Goal: Task Accomplishment & Management: Use online tool/utility

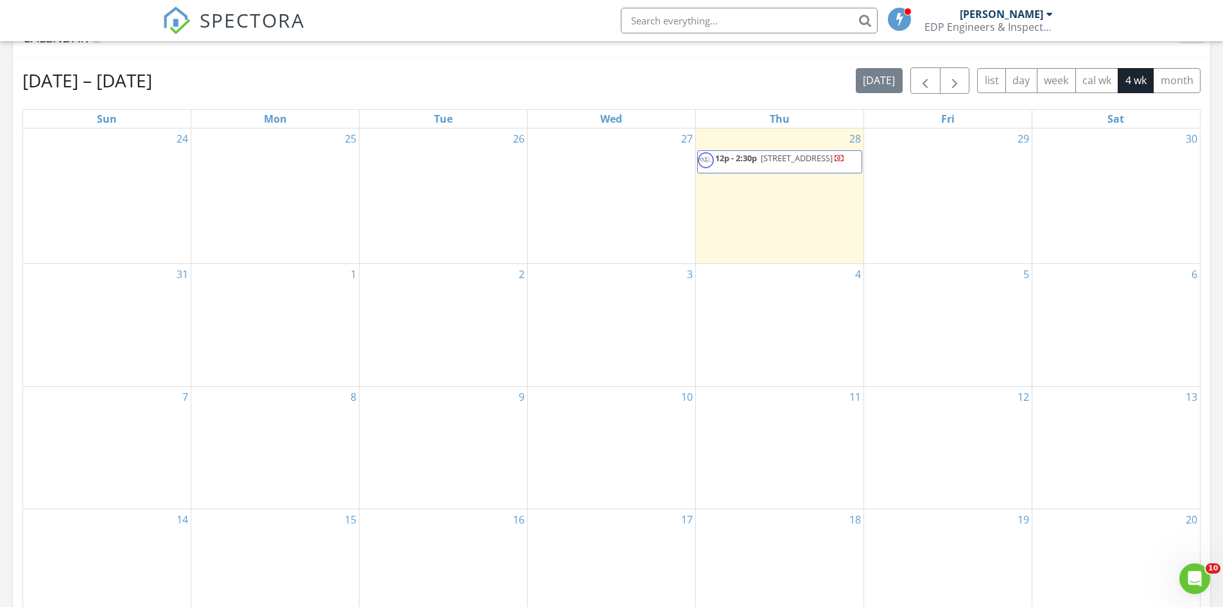
scroll to position [321, 0]
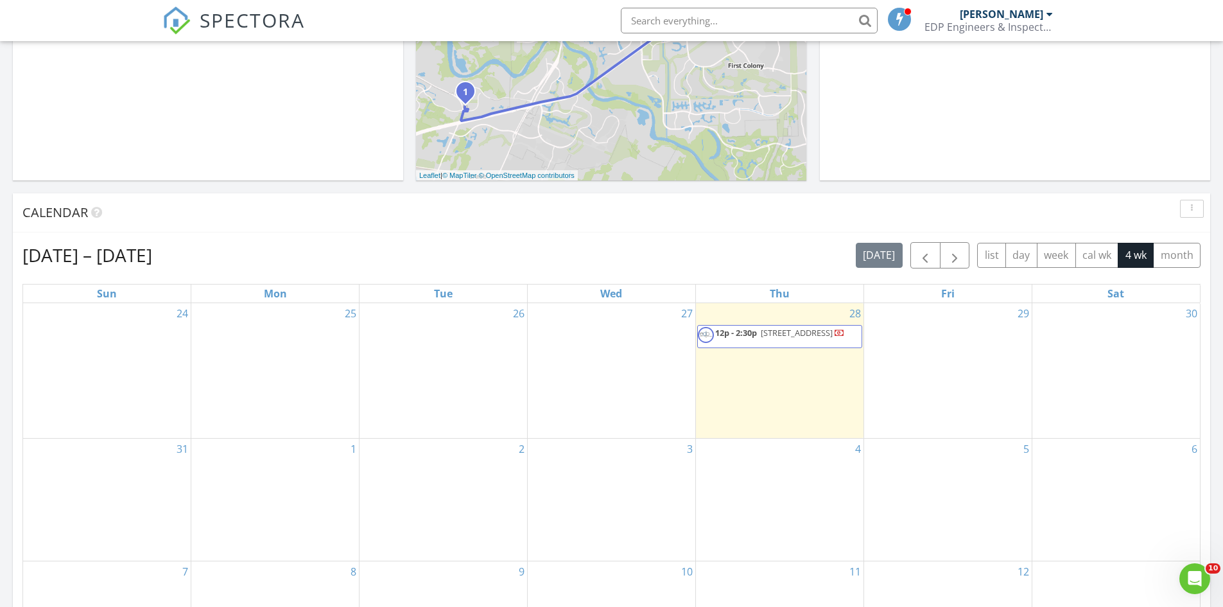
click at [749, 330] on span "12p - 2:30p" at bounding box center [736, 333] width 42 height 12
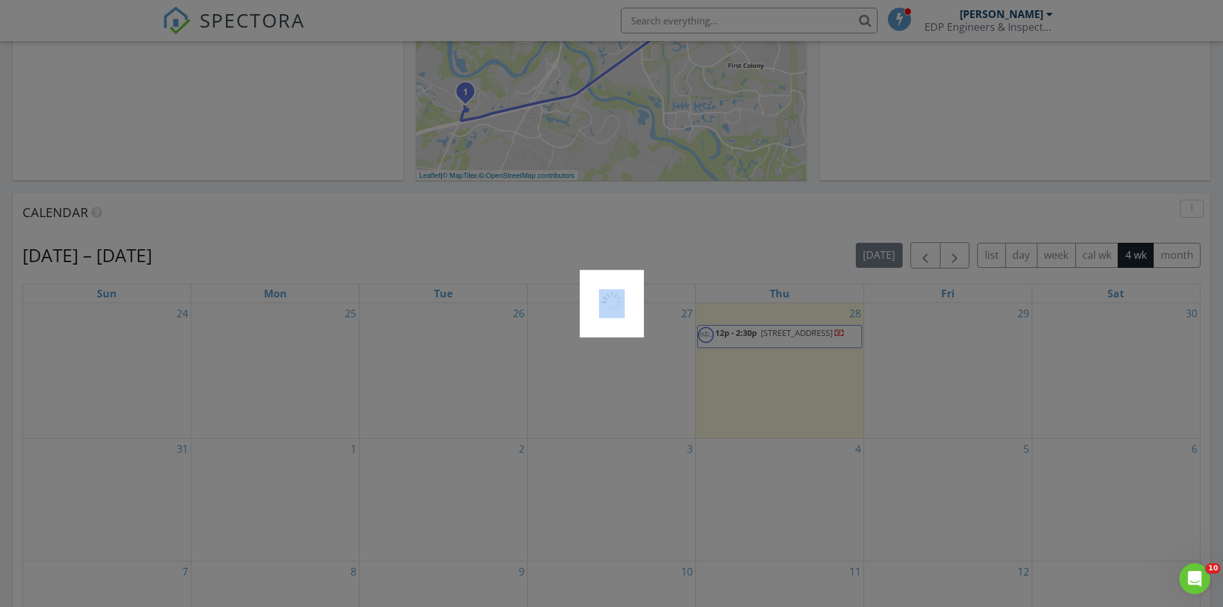
click at [749, 330] on div at bounding box center [611, 303] width 1223 height 607
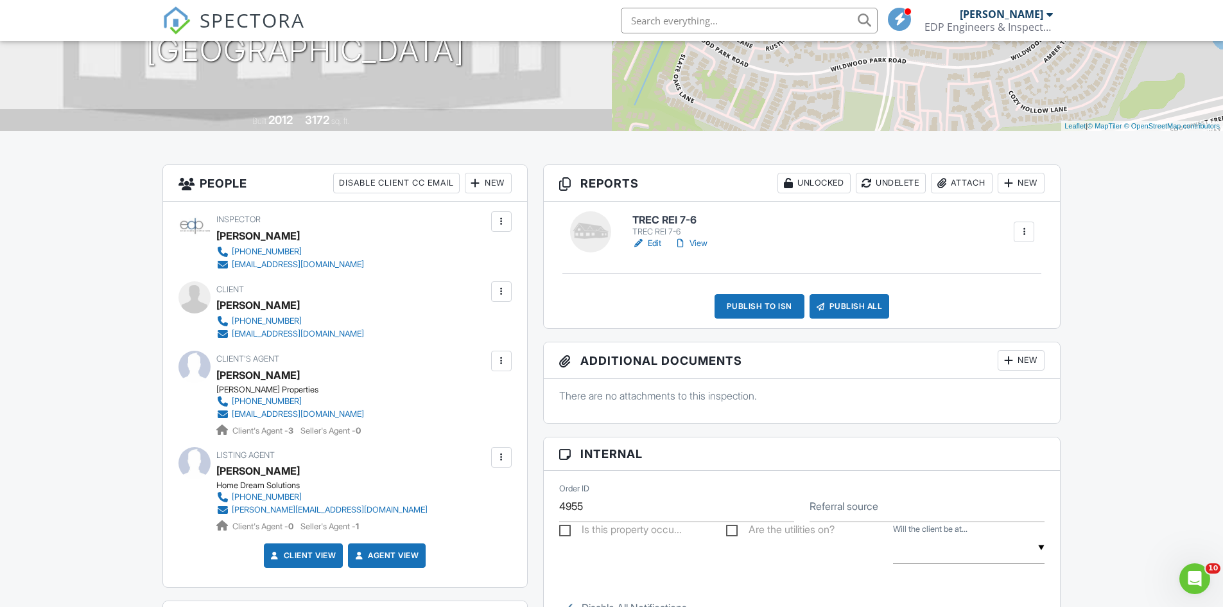
scroll to position [193, 0]
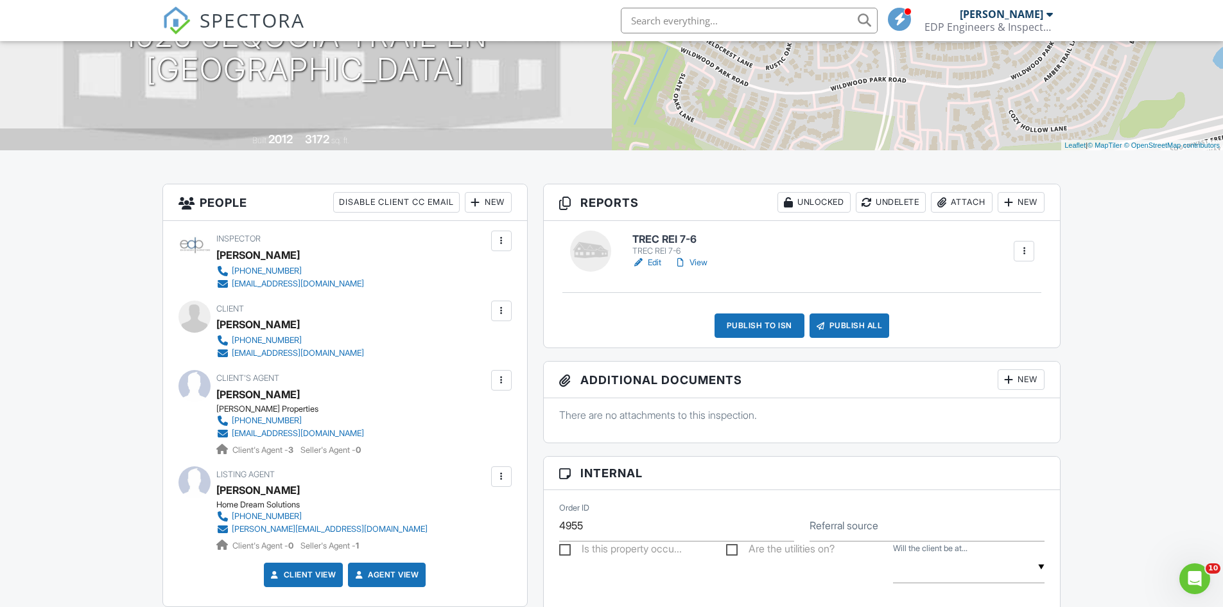
click at [654, 244] on h6 "TREC REI 7-6" at bounding box center [672, 240] width 80 height 12
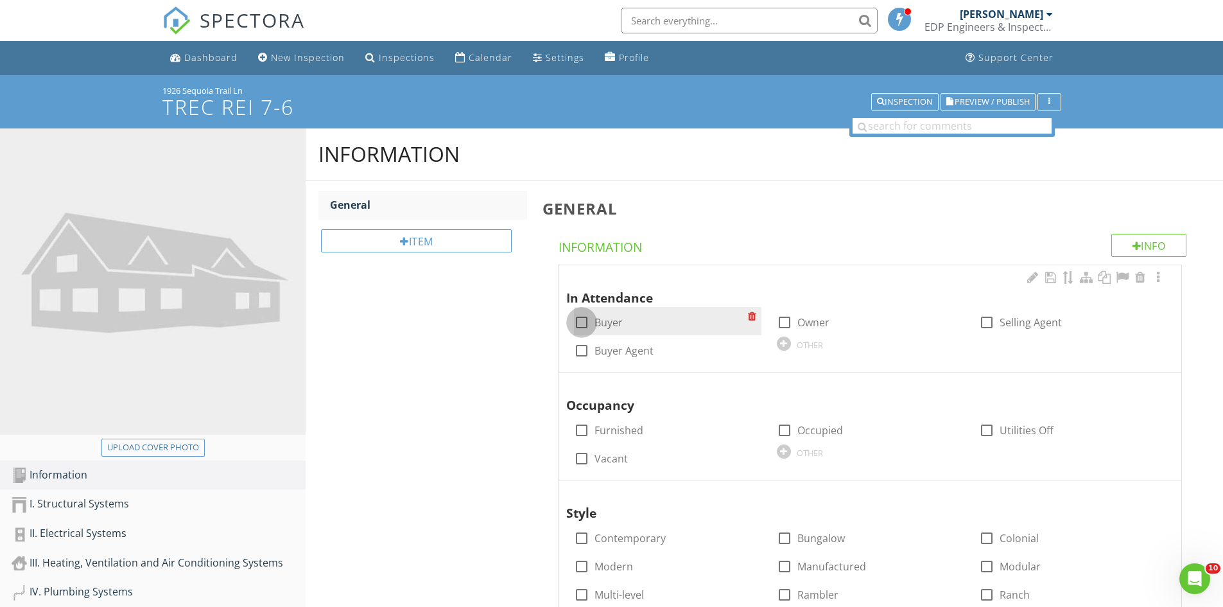
click at [589, 322] on div at bounding box center [582, 322] width 22 height 22
checkbox input "true"
click at [584, 352] on div at bounding box center [582, 351] width 22 height 22
checkbox input "true"
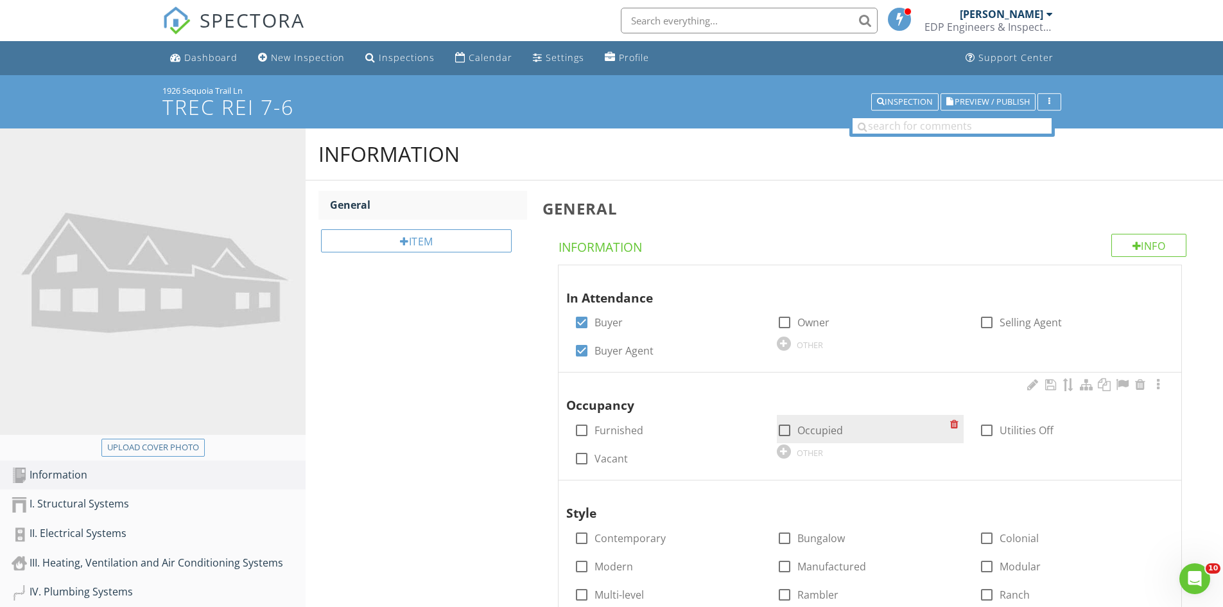
click at [784, 433] on div at bounding box center [785, 430] width 22 height 22
checkbox input "true"
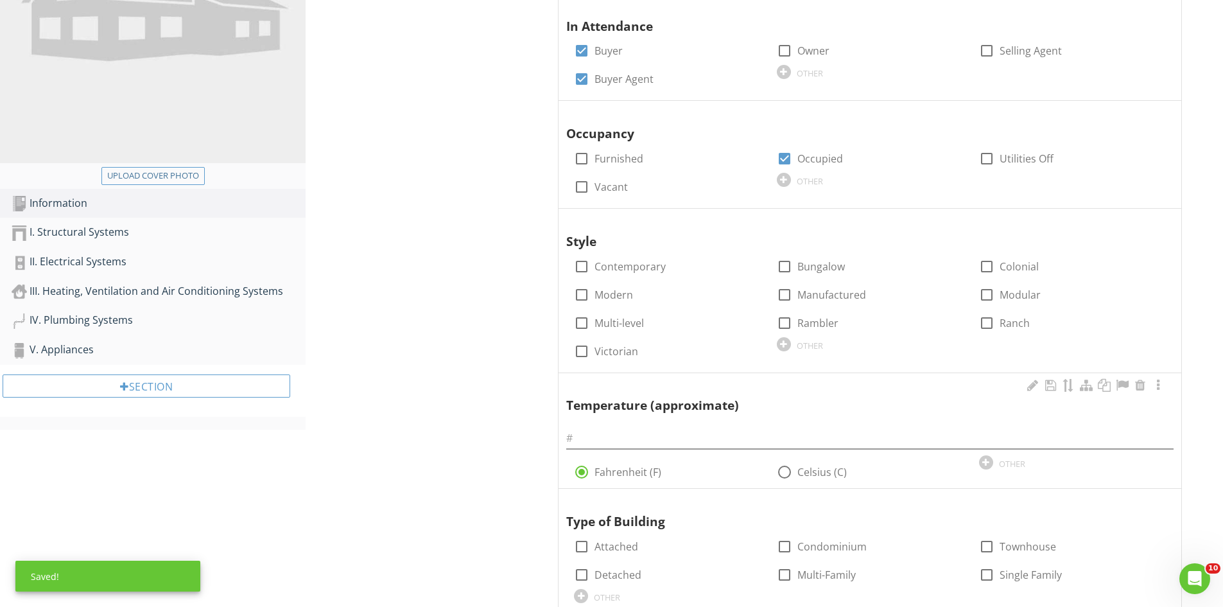
scroll to position [321, 0]
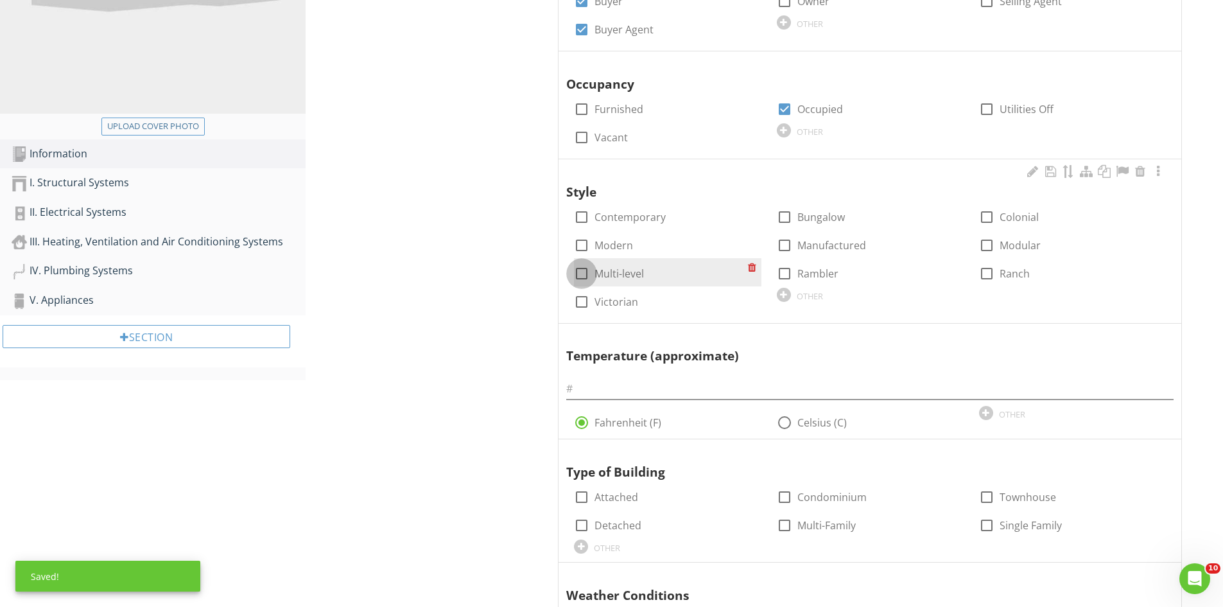
click at [576, 277] on div at bounding box center [582, 274] width 22 height 22
checkbox input "true"
click at [618, 395] on input "text" at bounding box center [869, 388] width 607 height 21
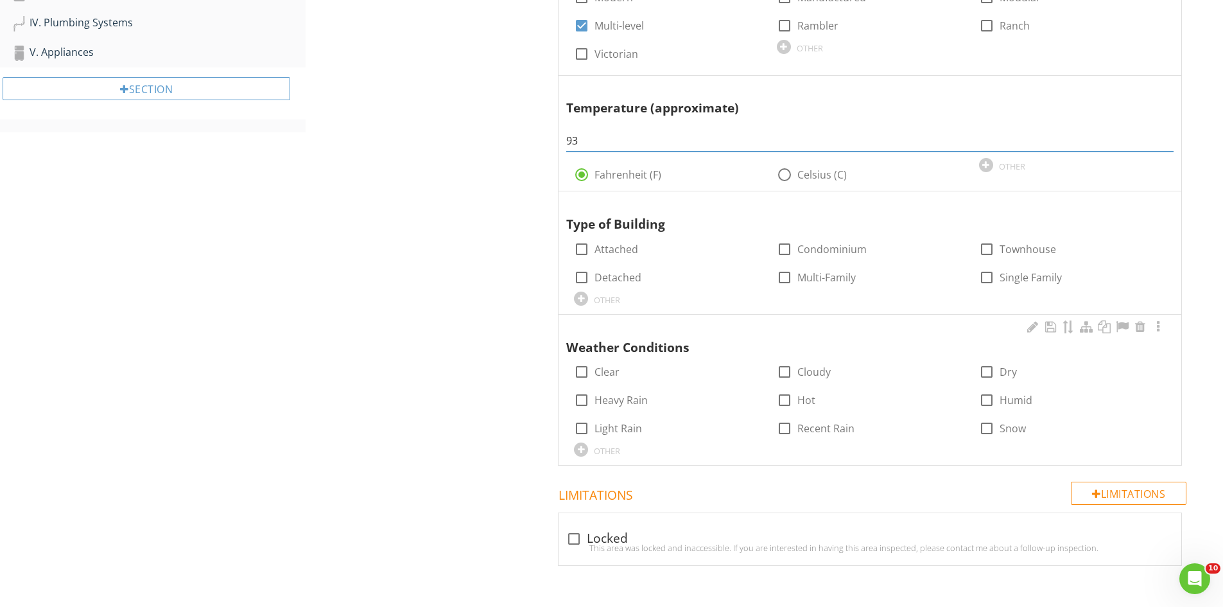
scroll to position [571, 0]
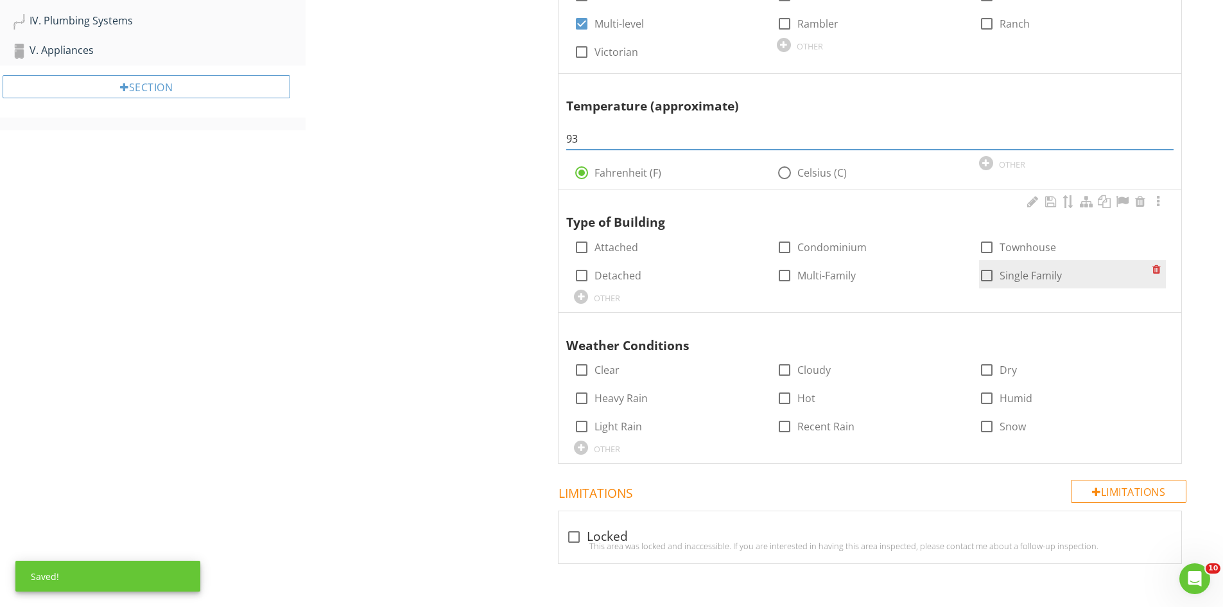
type input "93"
click at [998, 277] on div "check_box_outline_blank Single Family" at bounding box center [1020, 275] width 83 height 15
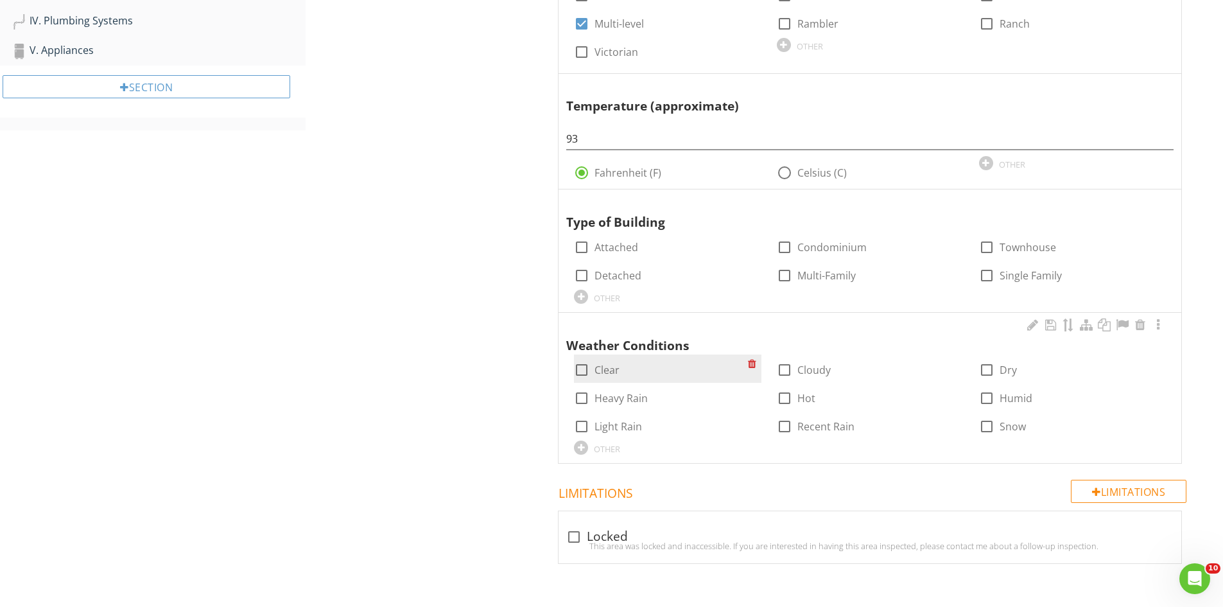
drag, startPoint x: 582, startPoint y: 368, endPoint x: 591, endPoint y: 369, distance: 8.4
click at [585, 368] on div at bounding box center [582, 370] width 22 height 22
checkbox input "true"
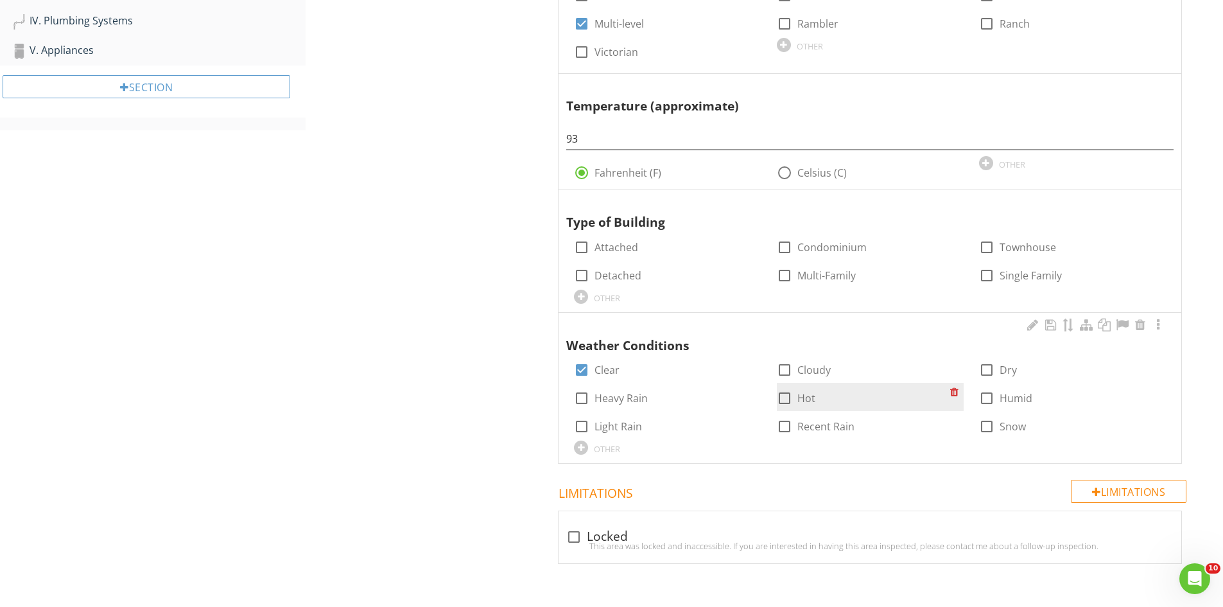
click at [785, 397] on div at bounding box center [785, 398] width 22 height 22
checkbox input "true"
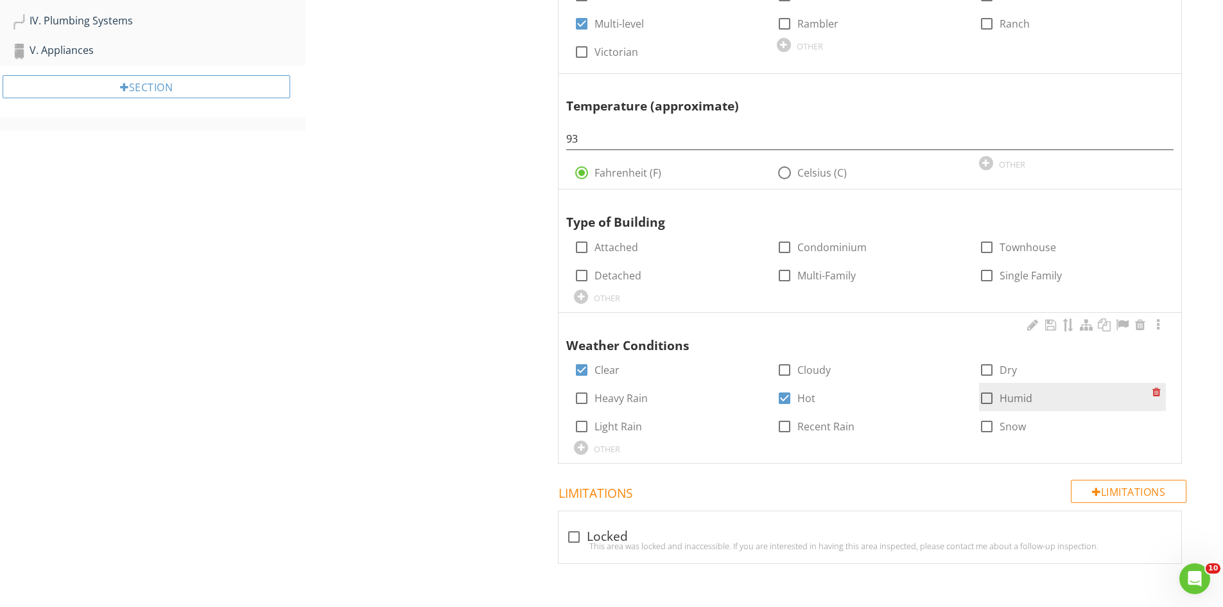
click at [983, 401] on div at bounding box center [987, 398] width 22 height 22
checkbox input "true"
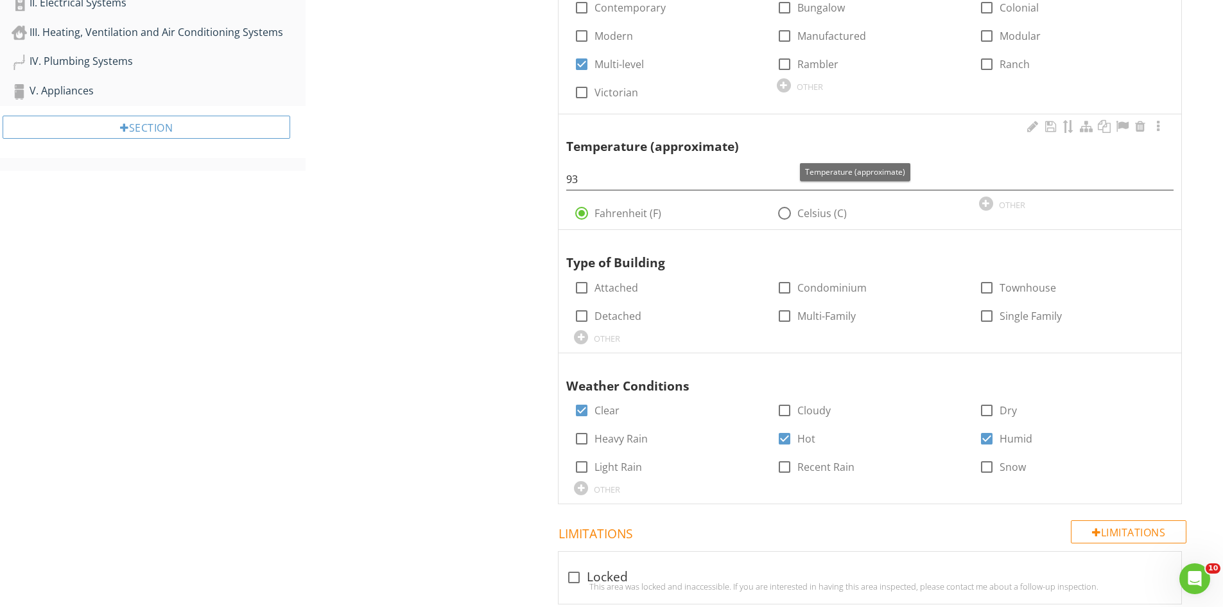
scroll to position [535, 0]
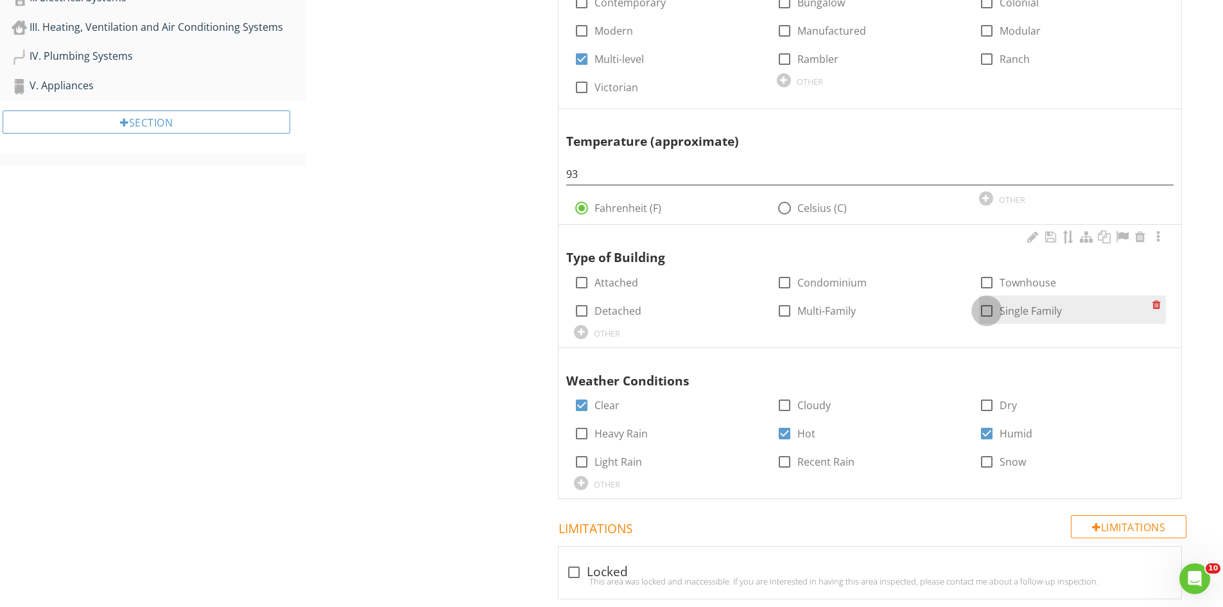
click at [988, 312] on div at bounding box center [987, 311] width 22 height 22
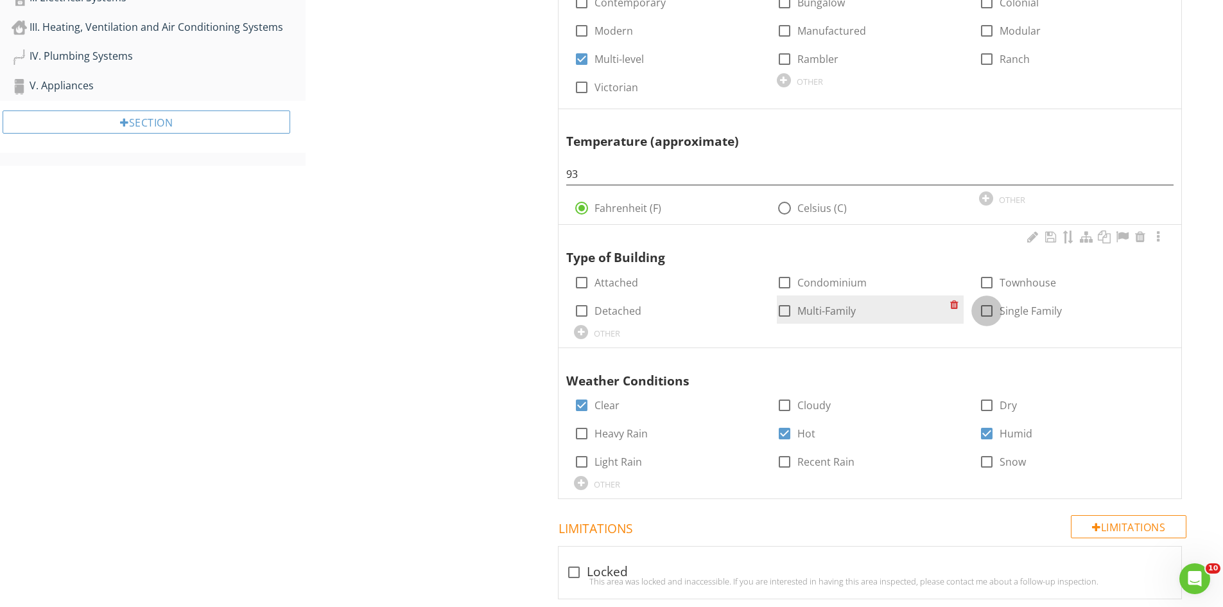
checkbox input "true"
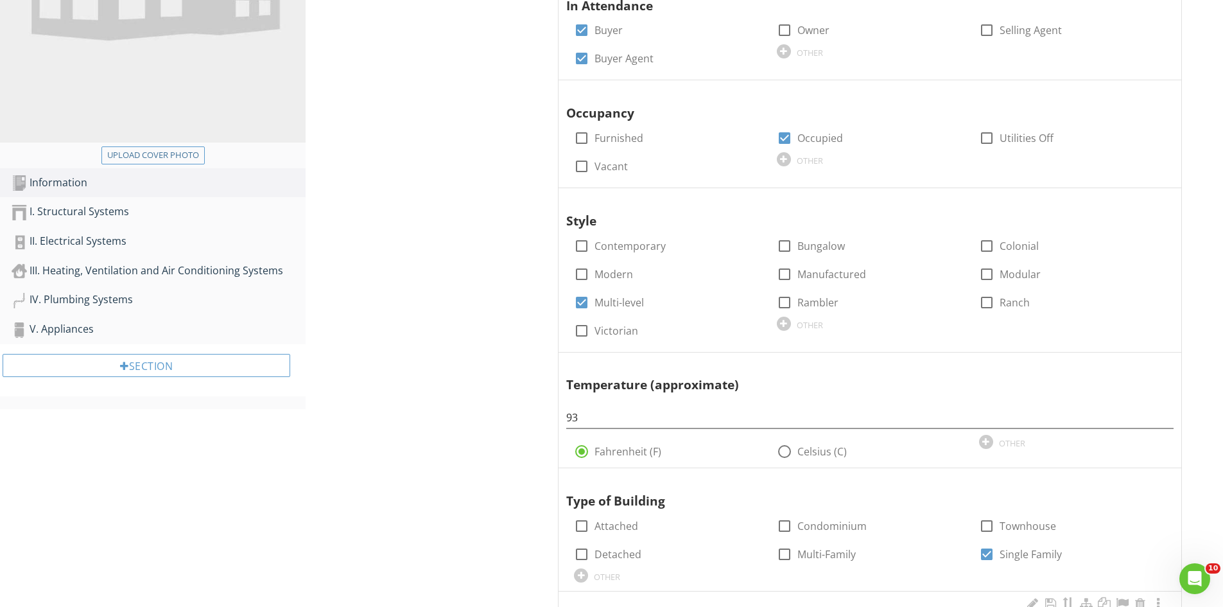
scroll to position [86, 0]
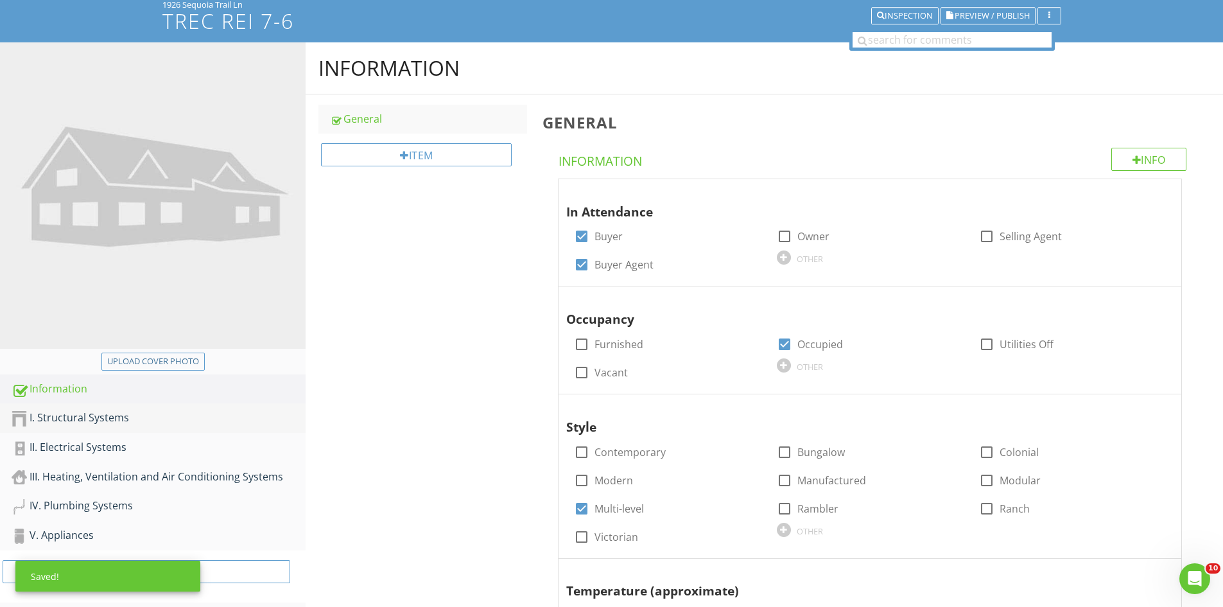
drag, startPoint x: 86, startPoint y: 422, endPoint x: 339, endPoint y: 376, distance: 257.0
click at [86, 422] on div "I. Structural Systems" at bounding box center [159, 418] width 294 height 17
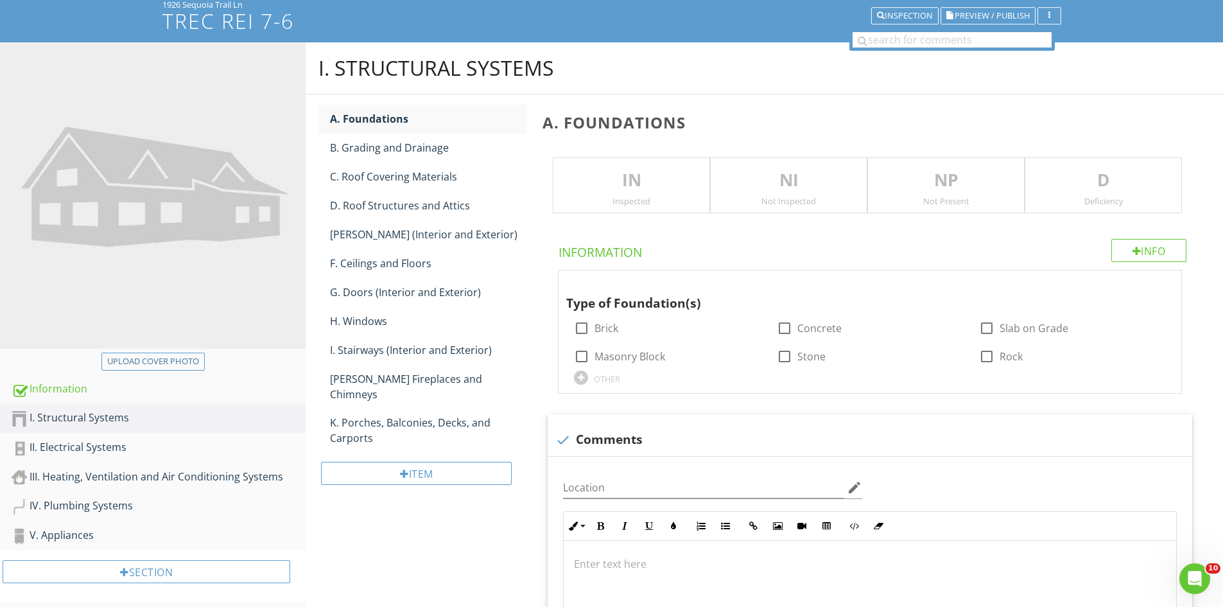
click at [620, 171] on p "IN" at bounding box center [631, 181] width 156 height 26
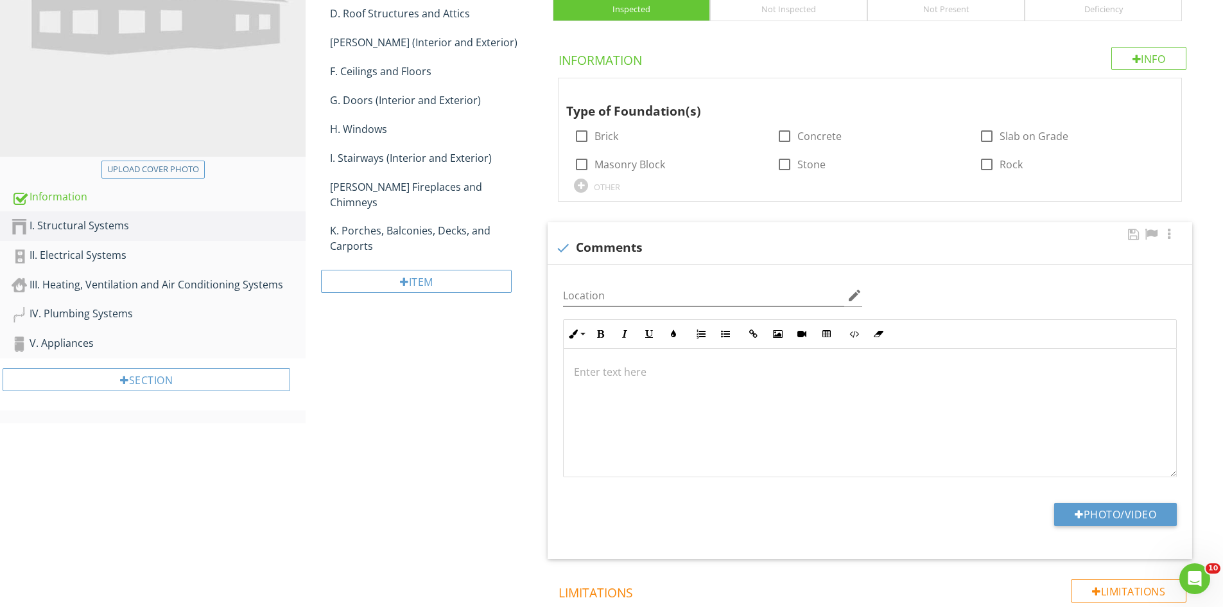
scroll to position [279, 0]
click at [651, 379] on div at bounding box center [870, 412] width 612 height 128
click at [594, 374] on p at bounding box center [870, 370] width 592 height 15
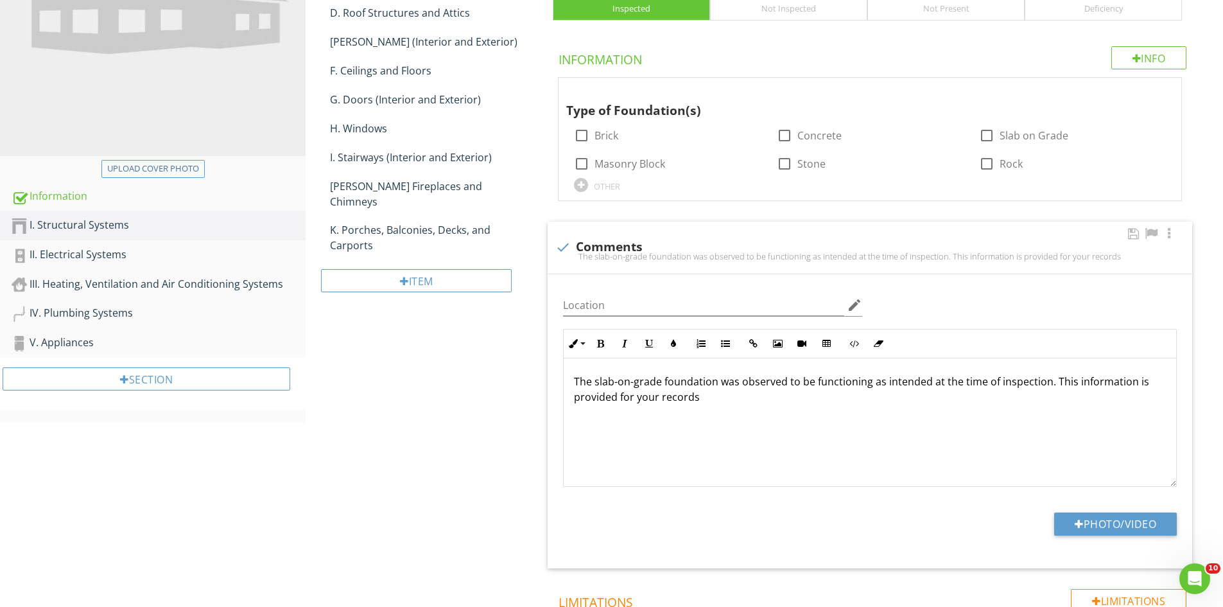
scroll to position [289, 0]
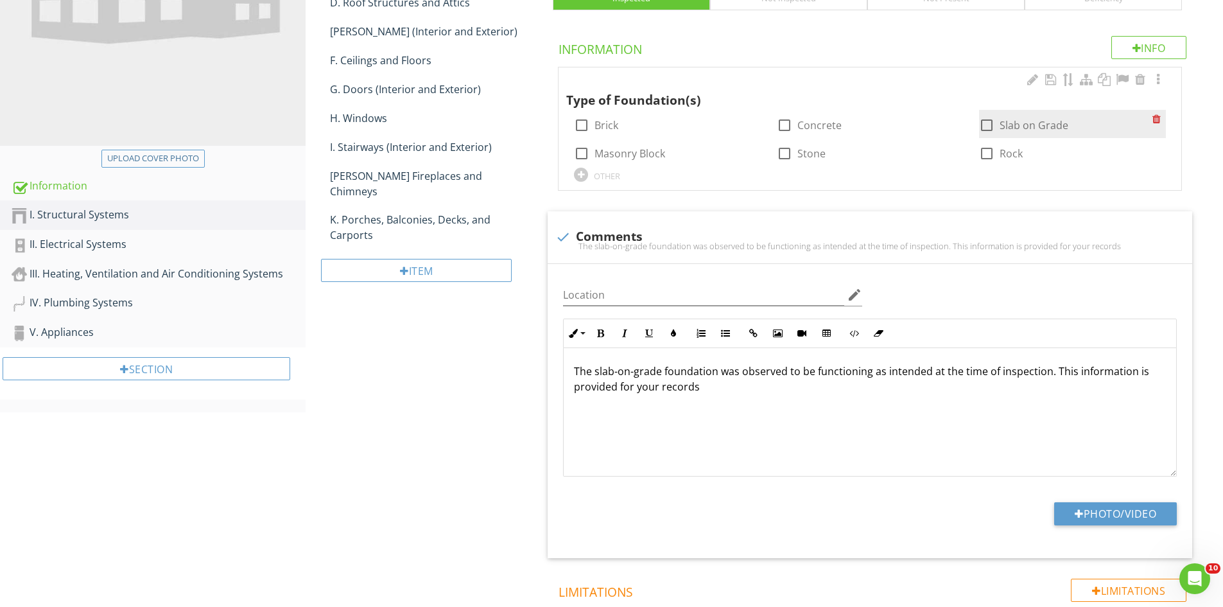
click at [984, 122] on div at bounding box center [987, 125] width 22 height 22
checkbox input "true"
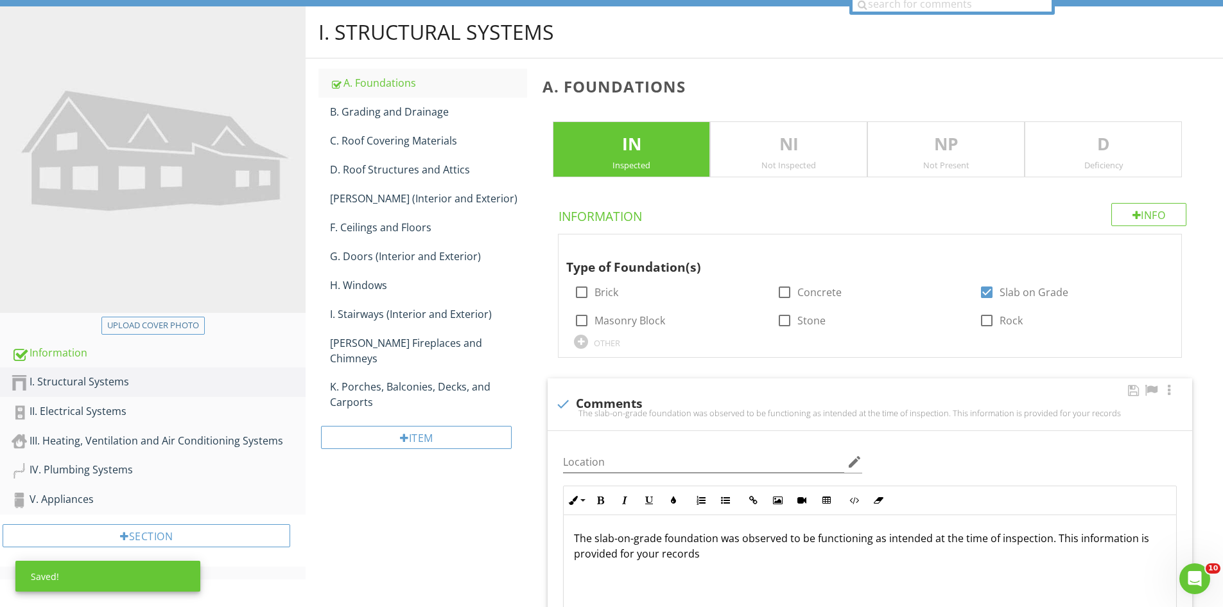
scroll to position [0, 0]
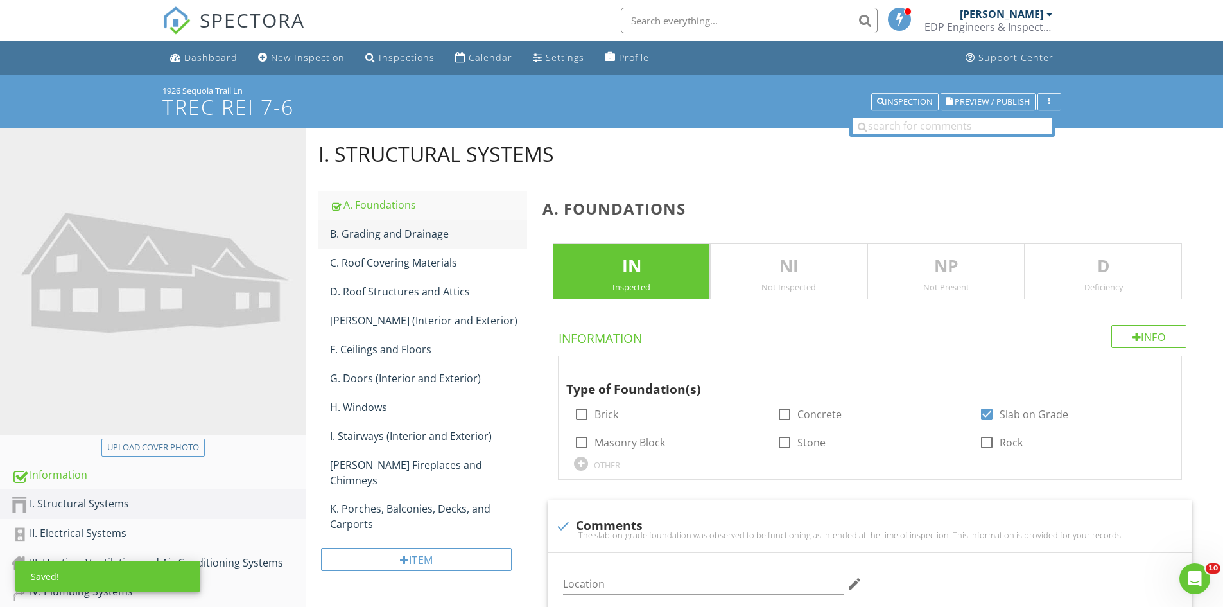
click at [399, 229] on div "B. Grading and Drainage" at bounding box center [428, 233] width 197 height 15
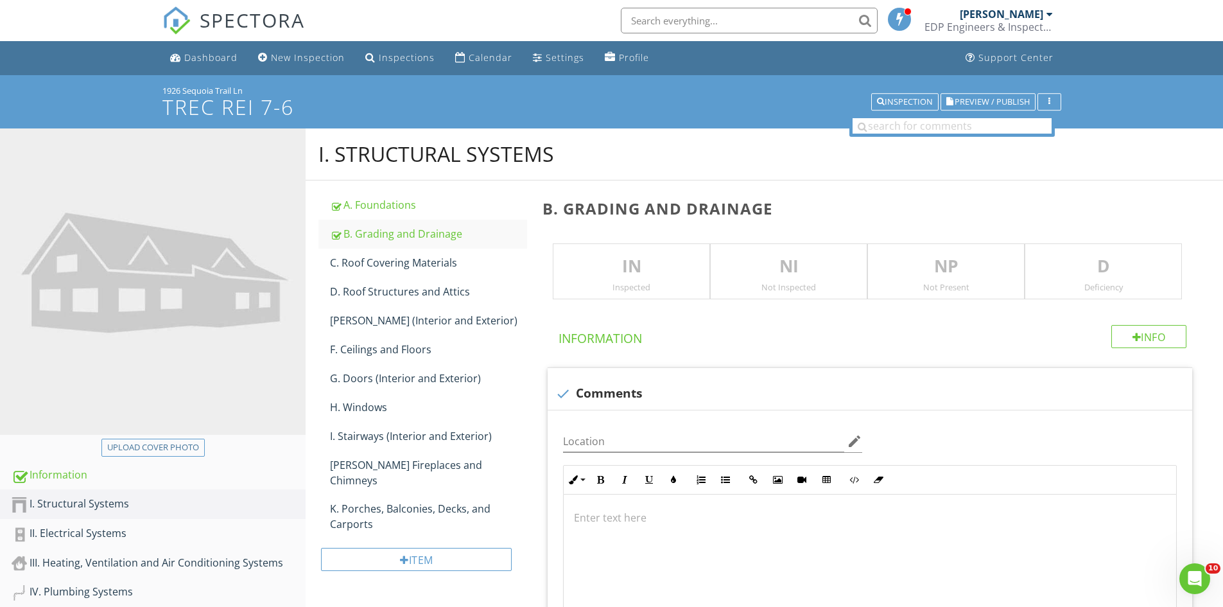
click at [620, 268] on p "IN" at bounding box center [631, 267] width 156 height 26
click at [603, 519] on p at bounding box center [870, 517] width 592 height 15
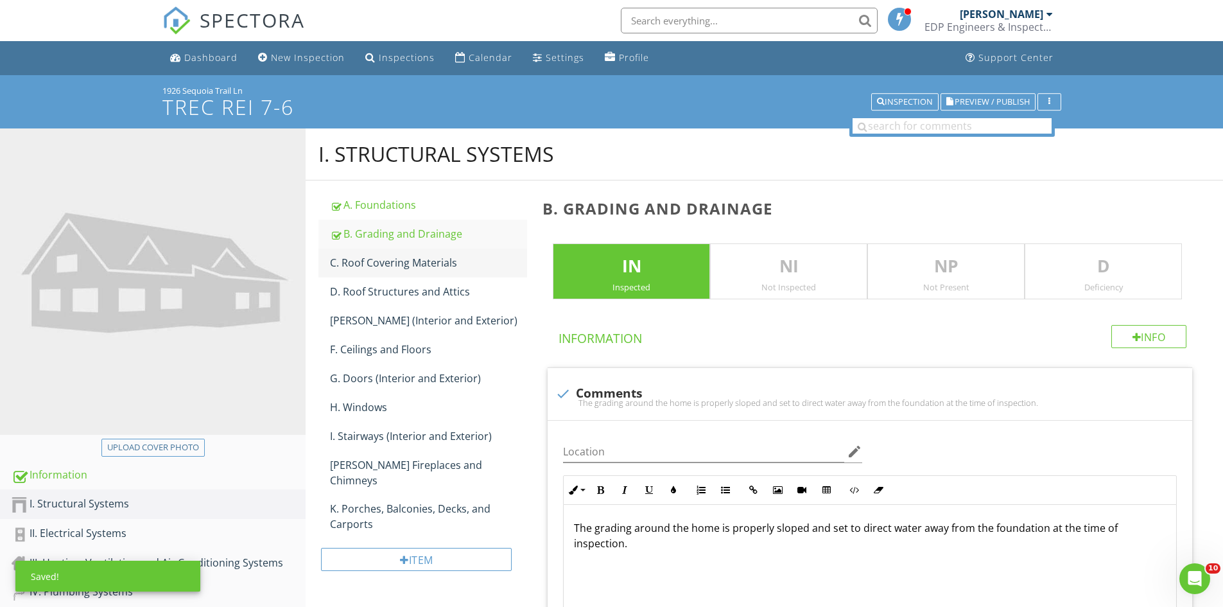
click at [438, 257] on div "C. Roof Covering Materials" at bounding box center [428, 262] width 197 height 15
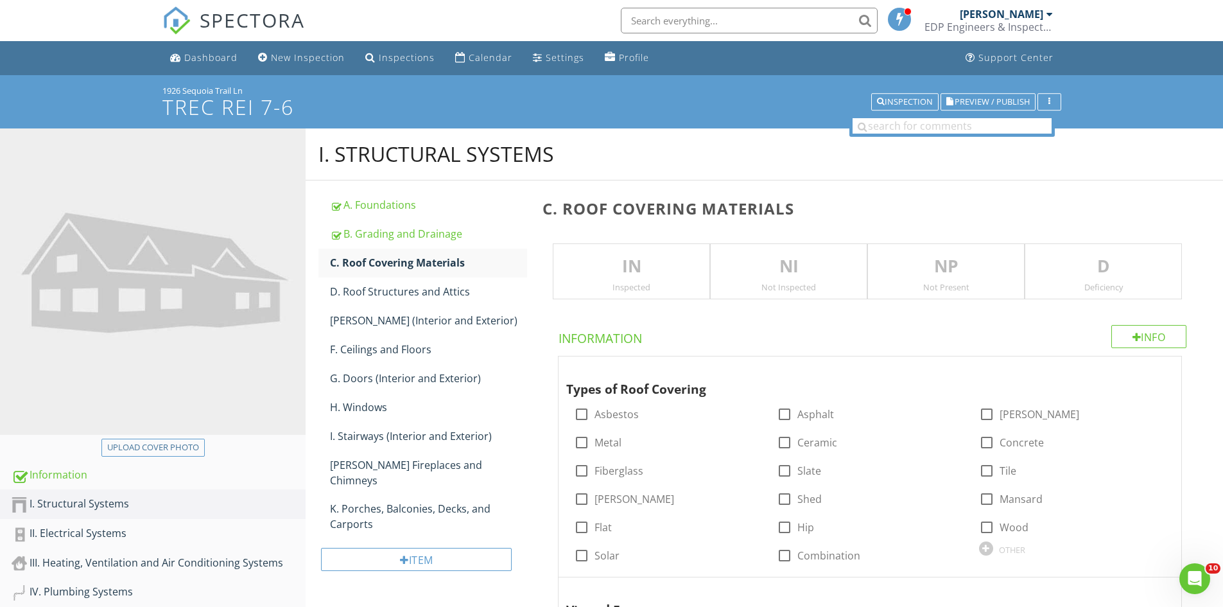
click at [600, 261] on p "IN" at bounding box center [631, 267] width 156 height 26
drag, startPoint x: 245, startPoint y: 85, endPoint x: 144, endPoint y: 87, distance: 100.8
click at [144, 87] on div "1926 Sequoia Trail Ln TREC REI 7-6 Inspection Preview / Publish" at bounding box center [611, 101] width 1223 height 53
copy div "1926 Sequoia Trail Ln"
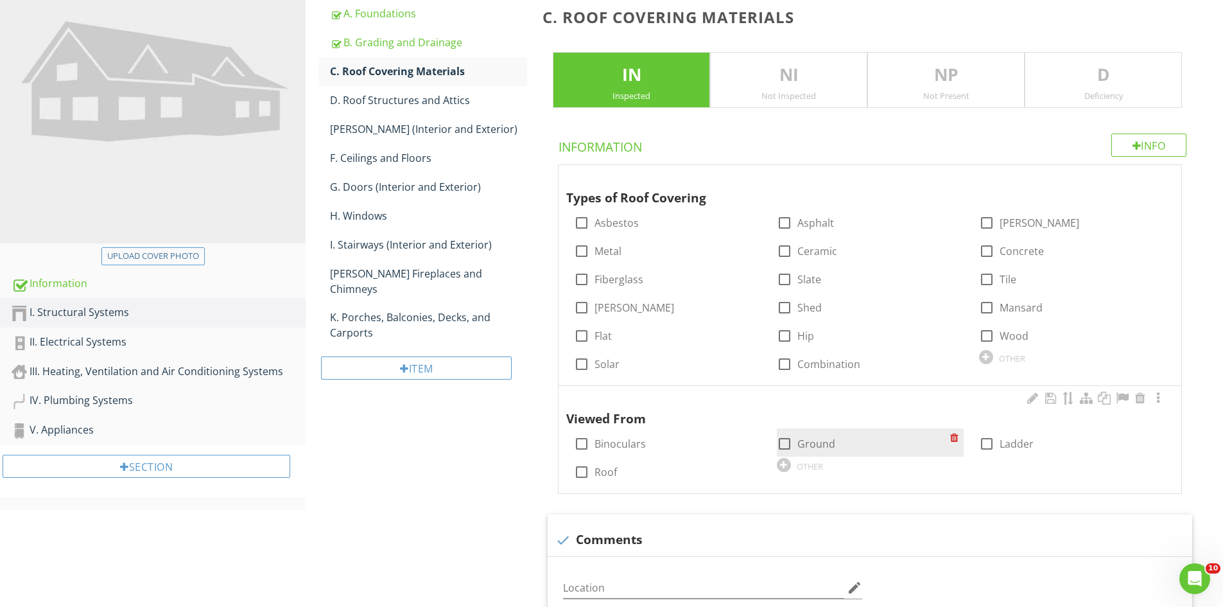
scroll to position [193, 0]
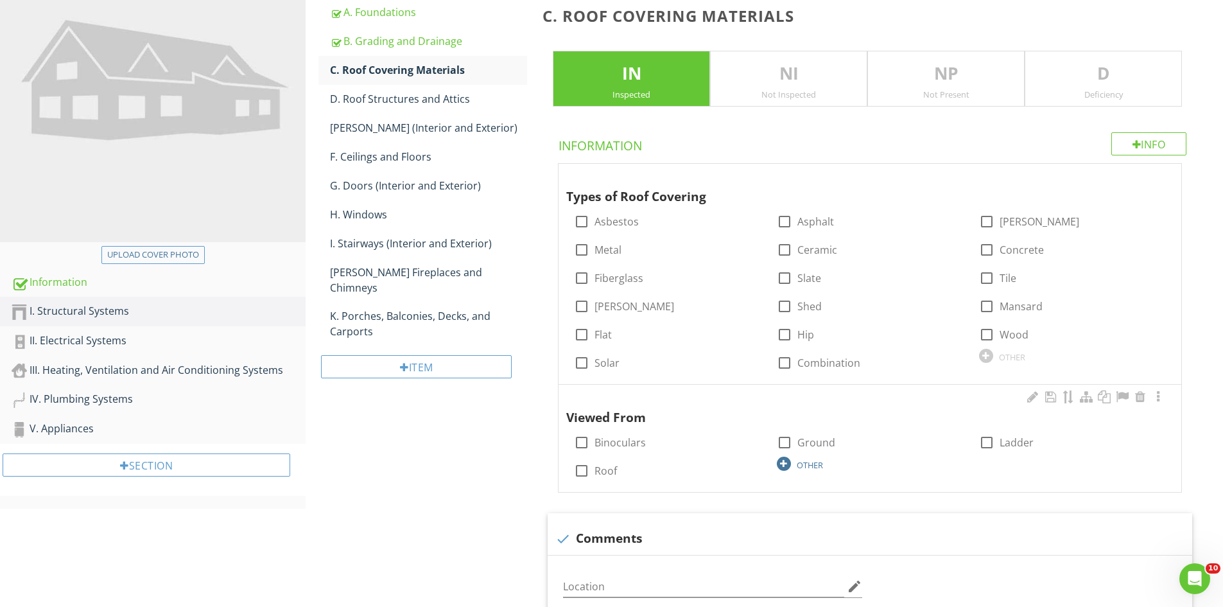
click at [801, 464] on div "OTHER" at bounding box center [810, 465] width 26 height 10
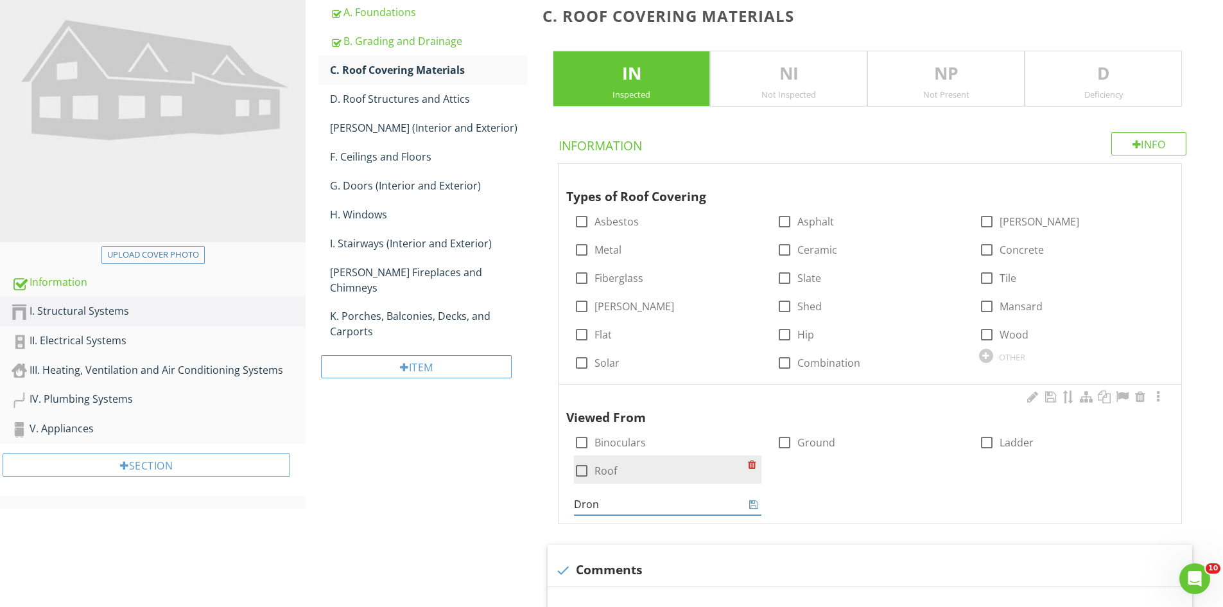
type input "Drone"
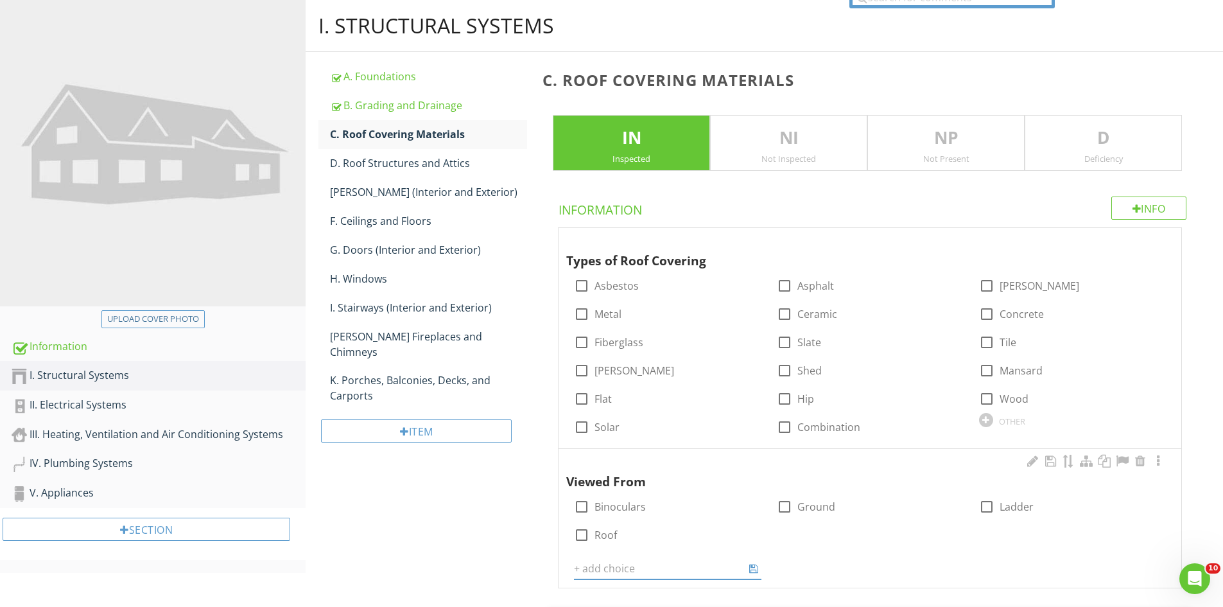
click at [763, 559] on span "Types of Roof Covering check_box_outline_blank Asbestos check_box_outline_blank…" at bounding box center [873, 585] width 660 height 717
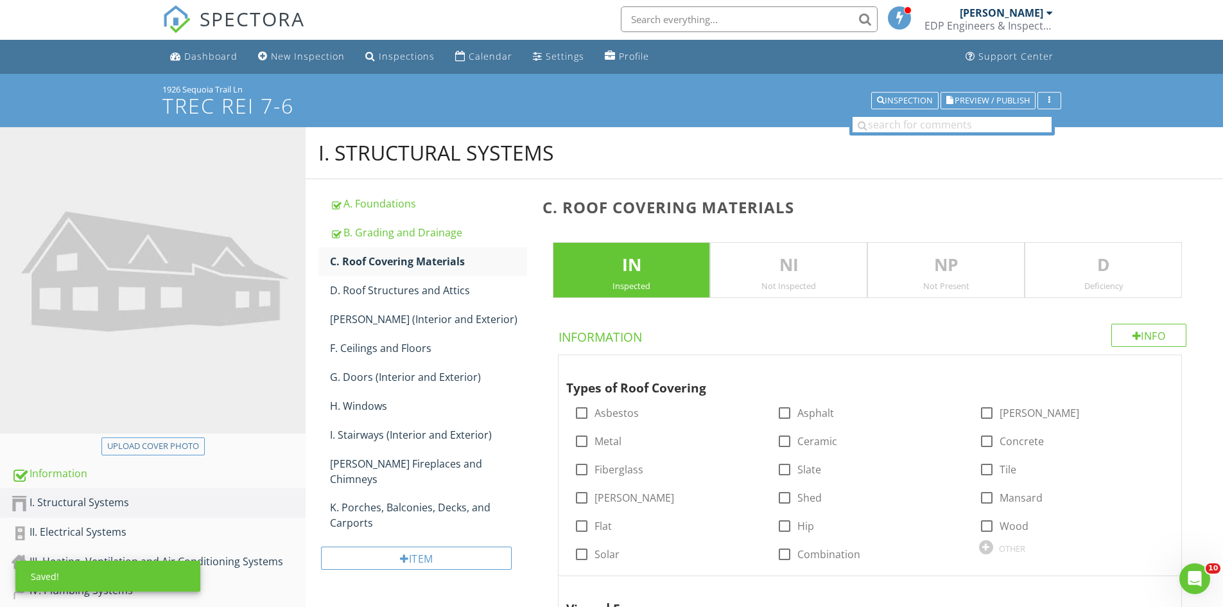
scroll to position [0, 0]
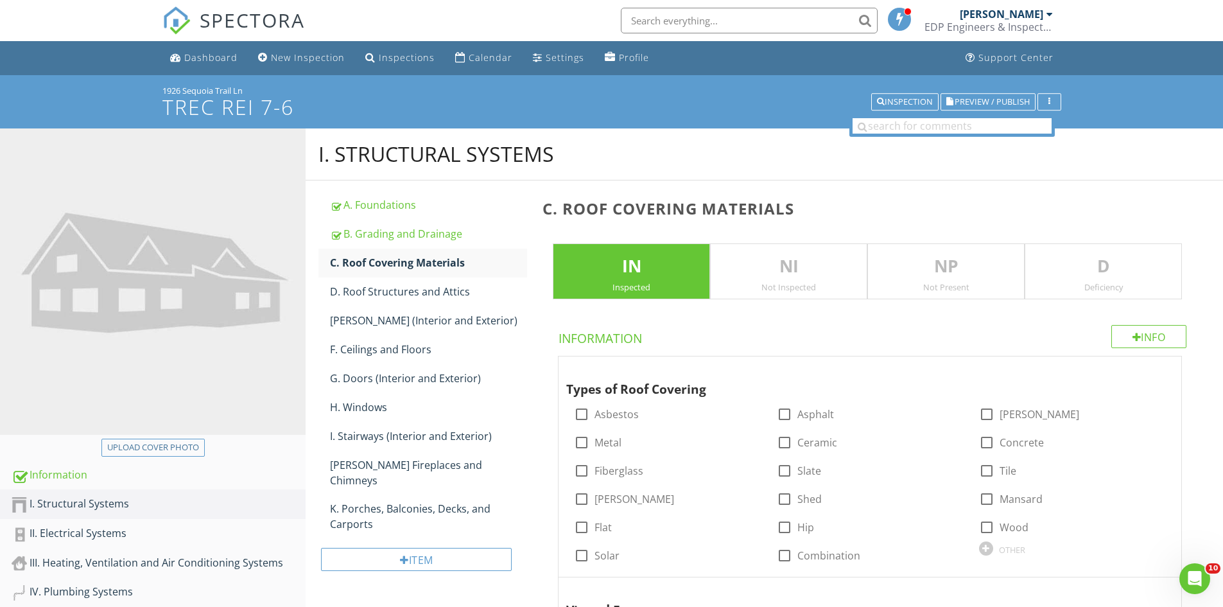
click at [1047, 14] on div at bounding box center [1050, 14] width 6 height 10
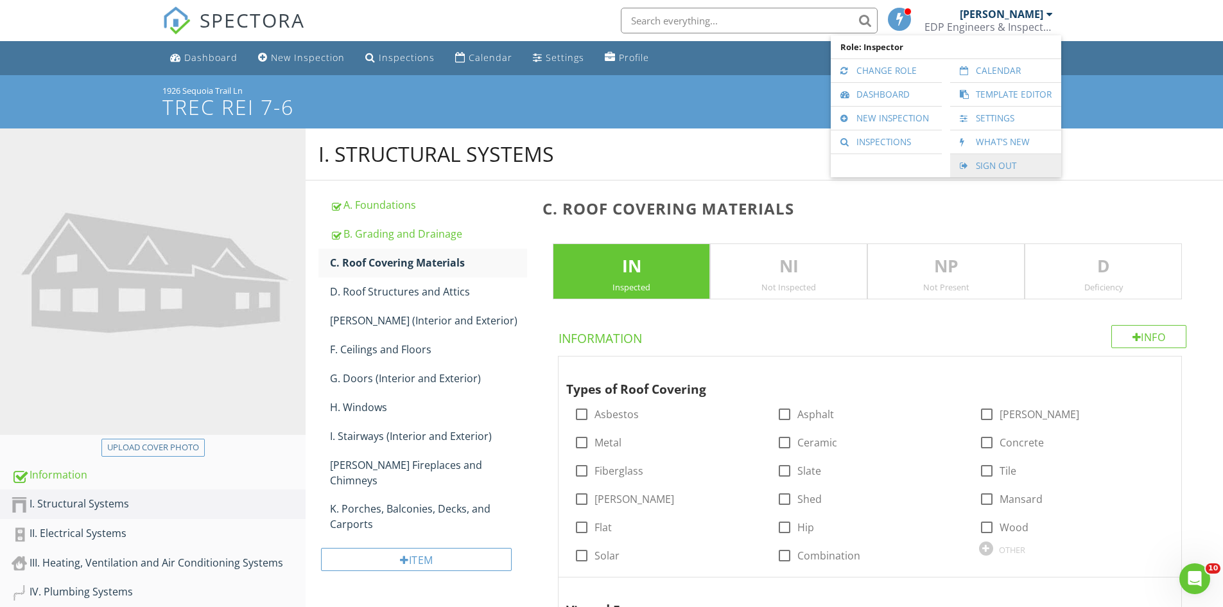
click at [1000, 161] on link "Sign Out" at bounding box center [1006, 165] width 98 height 23
